Goal: Transaction & Acquisition: Purchase product/service

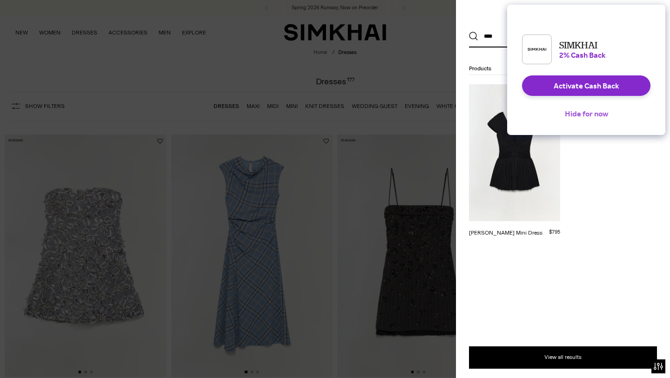
click at [590, 123] on button "Hide for now" at bounding box center [586, 113] width 58 height 20
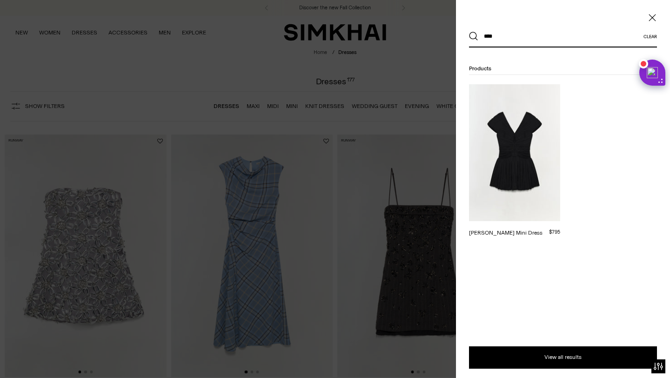
click at [510, 156] on img at bounding box center [514, 152] width 91 height 137
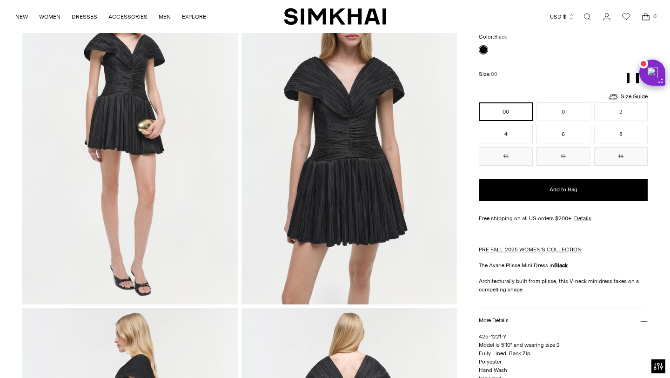
scroll to position [65, 0]
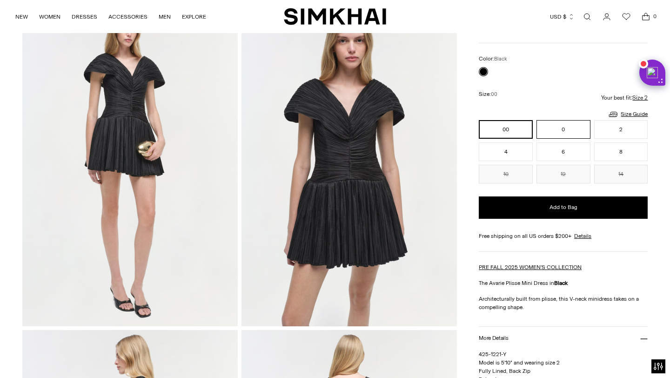
click at [572, 133] on button "0" at bounding box center [563, 129] width 54 height 19
click at [628, 128] on button "2" at bounding box center [621, 129] width 54 height 19
